Goal: Task Accomplishment & Management: Use online tool/utility

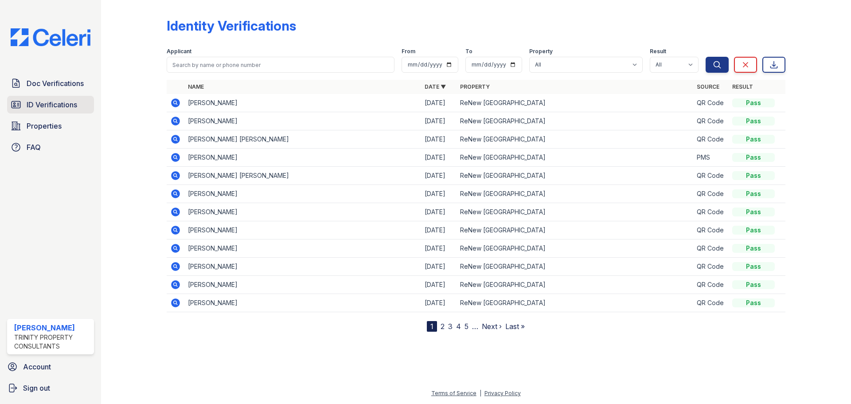
click at [36, 101] on span "ID Verifications" at bounding box center [52, 104] width 51 height 11
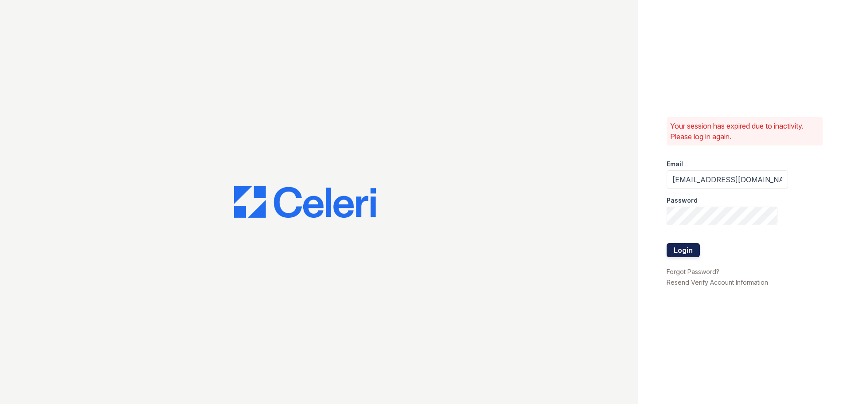
click at [697, 255] on button "Login" at bounding box center [683, 250] width 33 height 14
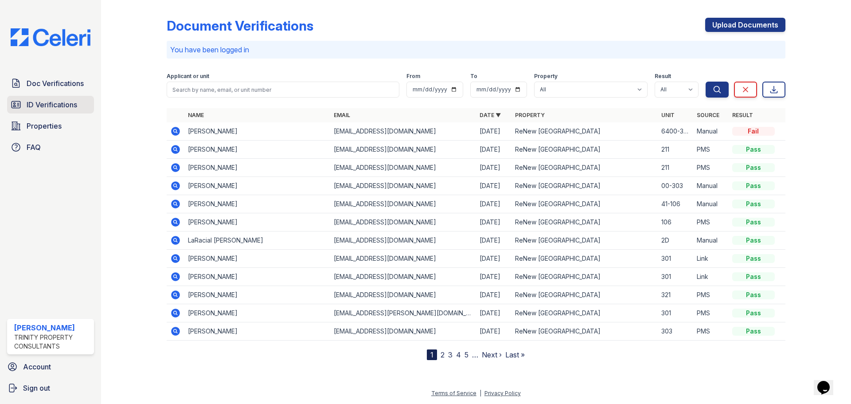
click at [55, 107] on span "ID Verifications" at bounding box center [52, 104] width 51 height 11
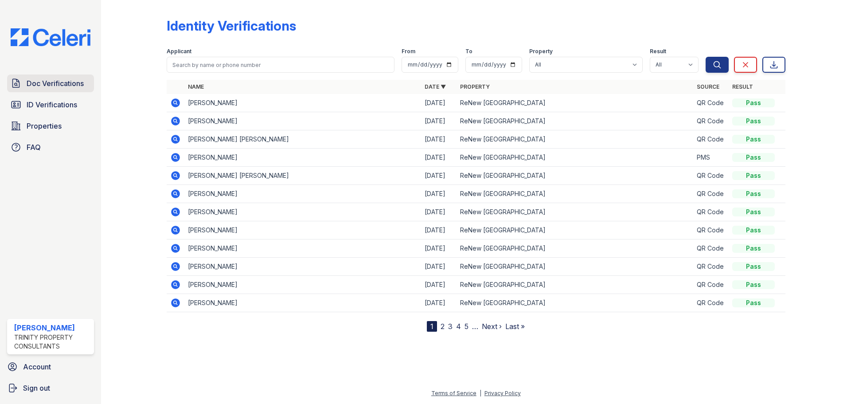
click at [15, 81] on icon at bounding box center [16, 83] width 11 height 11
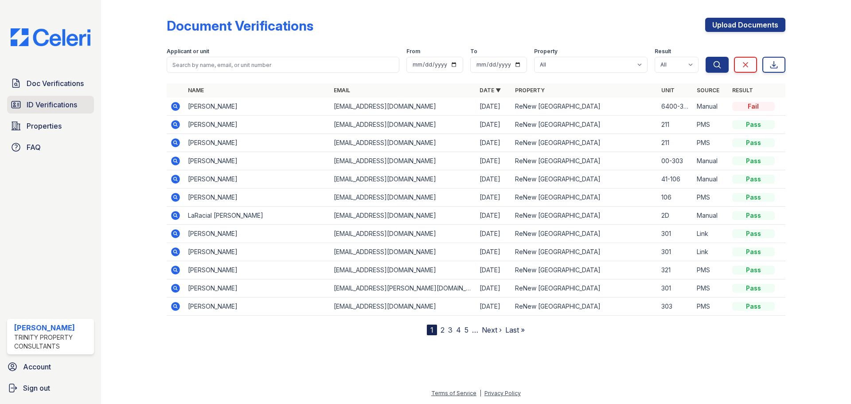
click at [63, 108] on span "ID Verifications" at bounding box center [52, 104] width 51 height 11
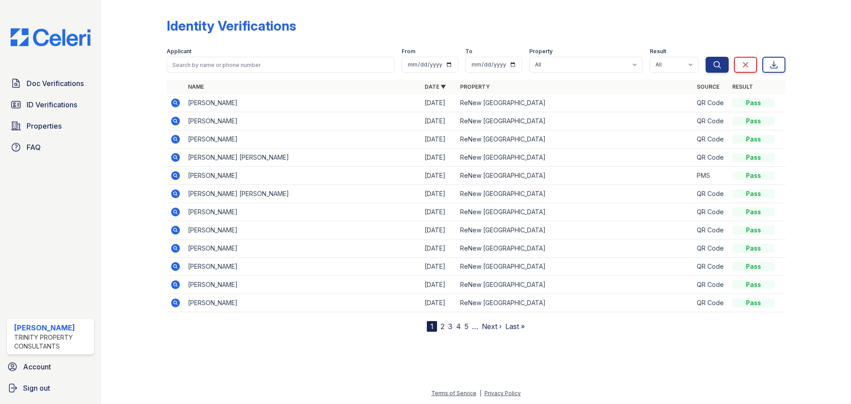
click at [397, 352] on div at bounding box center [476, 367] width 722 height 42
click at [50, 104] on span "ID Verifications" at bounding box center [52, 104] width 51 height 11
click at [55, 107] on span "ID Verifications" at bounding box center [52, 104] width 51 height 11
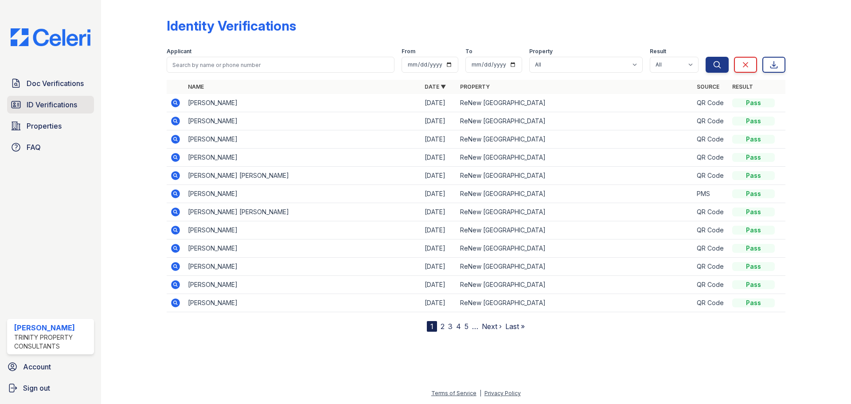
click at [54, 105] on span "ID Verifications" at bounding box center [52, 104] width 51 height 11
click at [66, 100] on span "ID Verifications" at bounding box center [52, 104] width 51 height 11
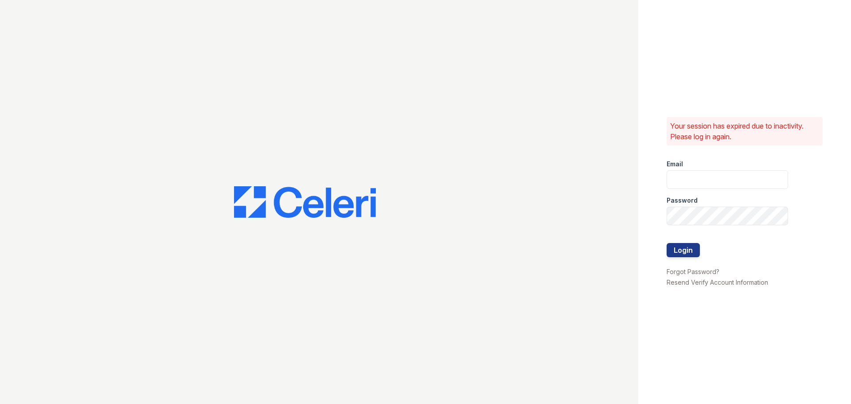
type input "[EMAIL_ADDRESS][DOMAIN_NAME]"
click at [692, 248] on button "Login" at bounding box center [683, 250] width 33 height 14
